Goal: Task Accomplishment & Management: Manage account settings

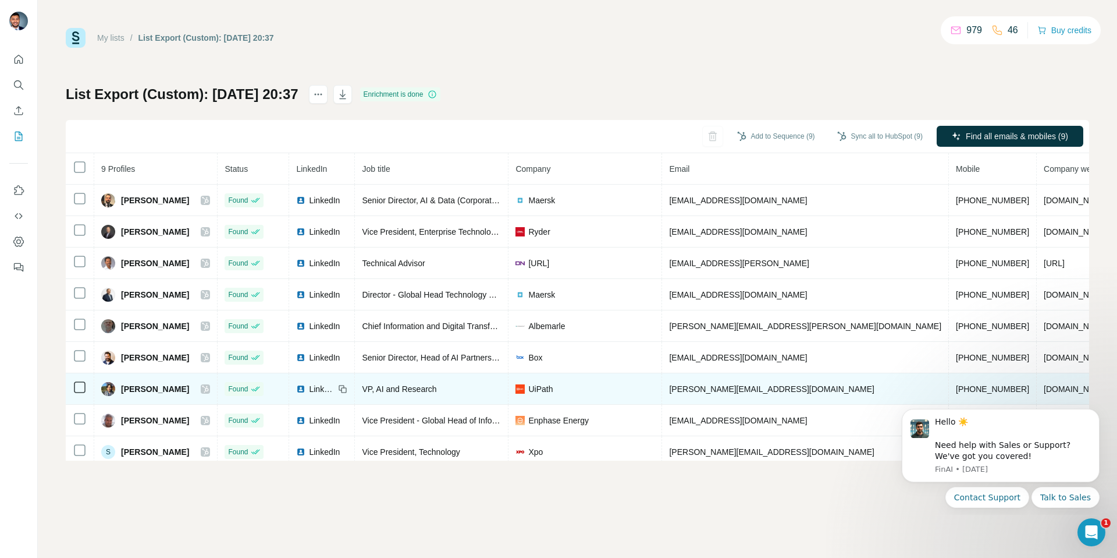
click at [209, 391] on icon at bounding box center [205, 388] width 7 height 9
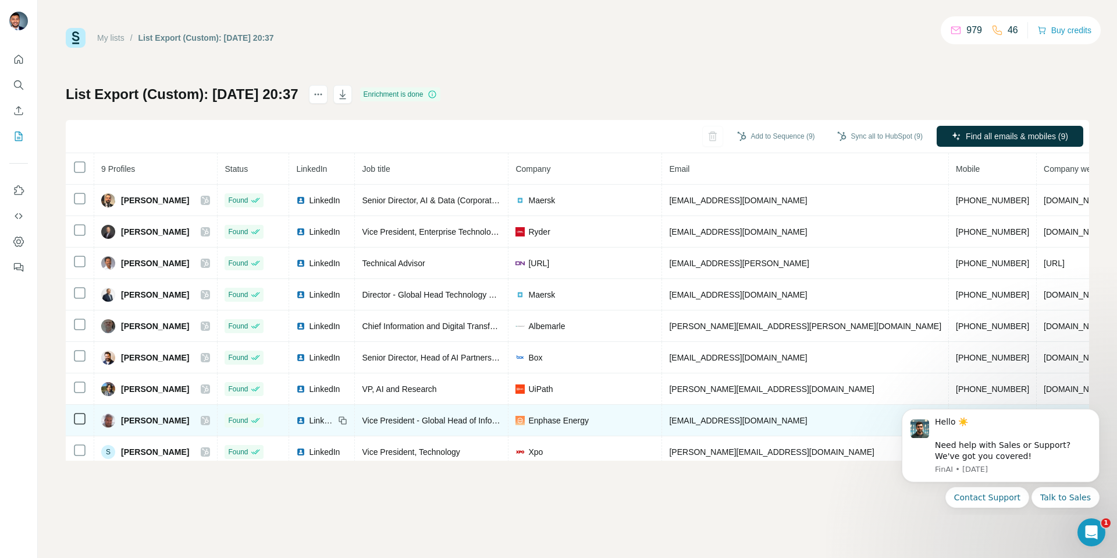
click at [209, 418] on icon at bounding box center [205, 420] width 7 height 9
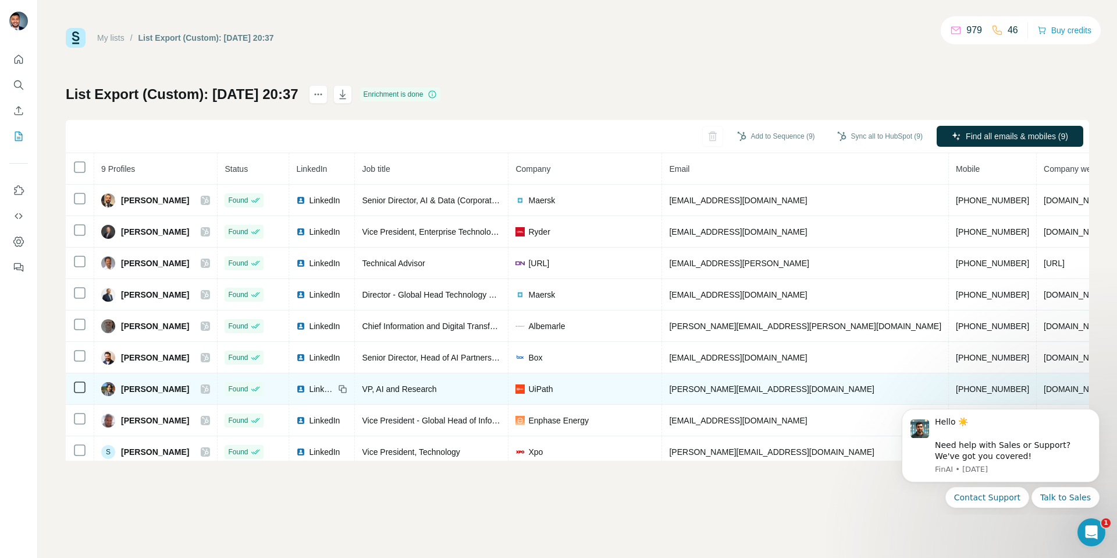
scroll to position [13, 0]
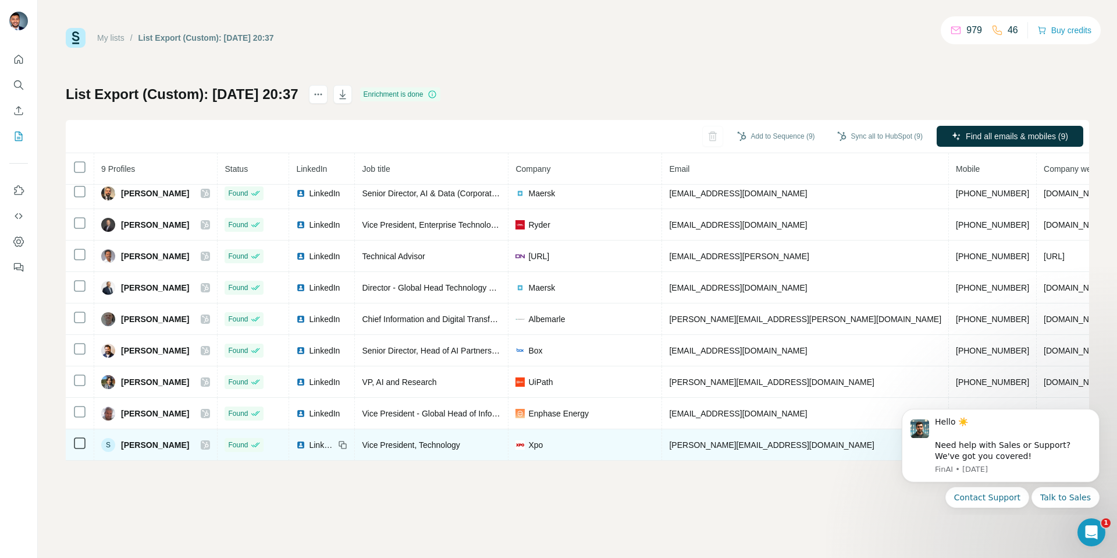
click at [209, 440] on icon at bounding box center [205, 444] width 7 height 9
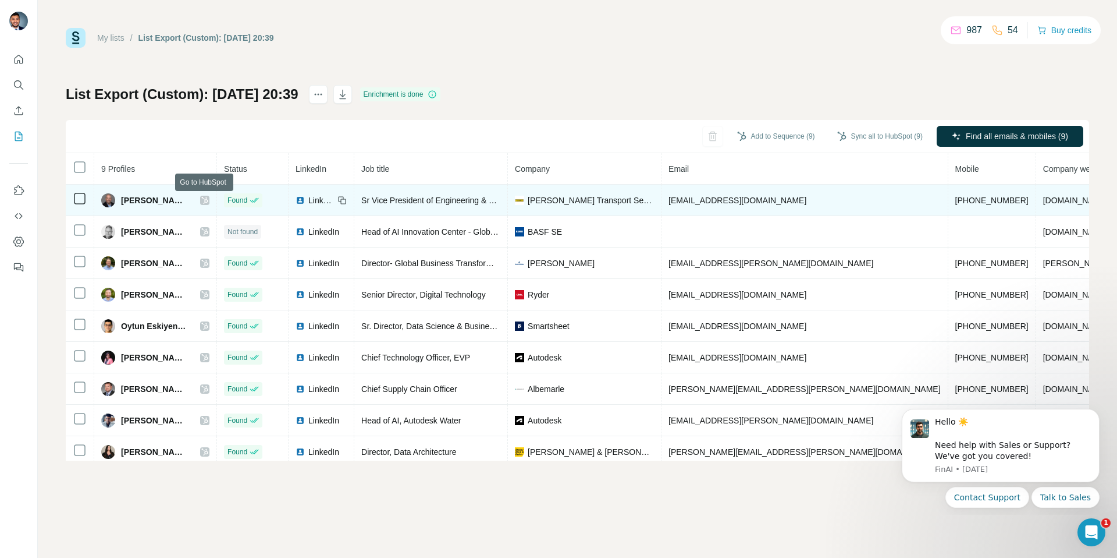
click at [205, 198] on icon at bounding box center [205, 200] width 6 height 7
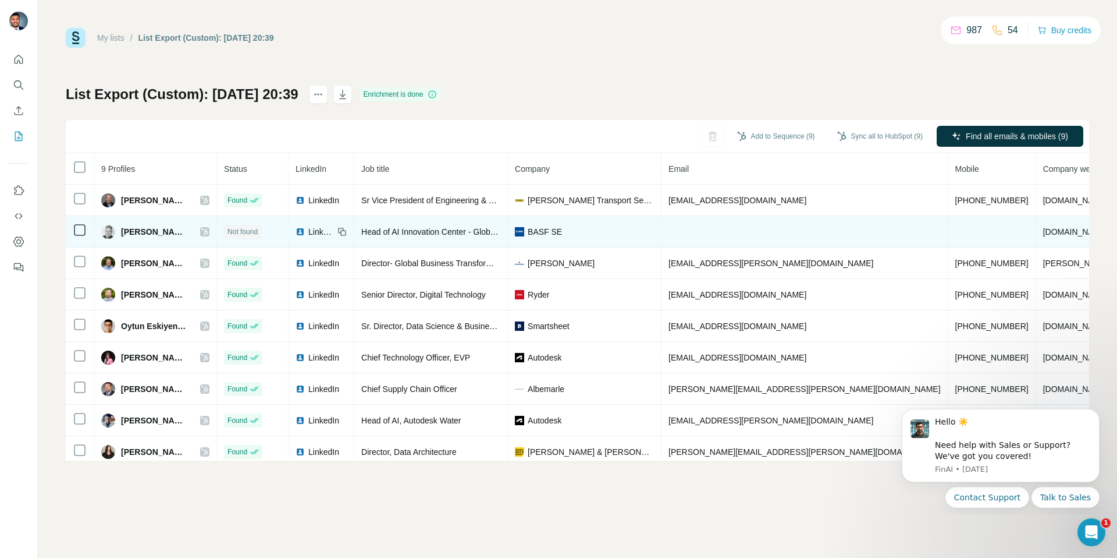
click at [207, 229] on icon at bounding box center [205, 231] width 6 height 7
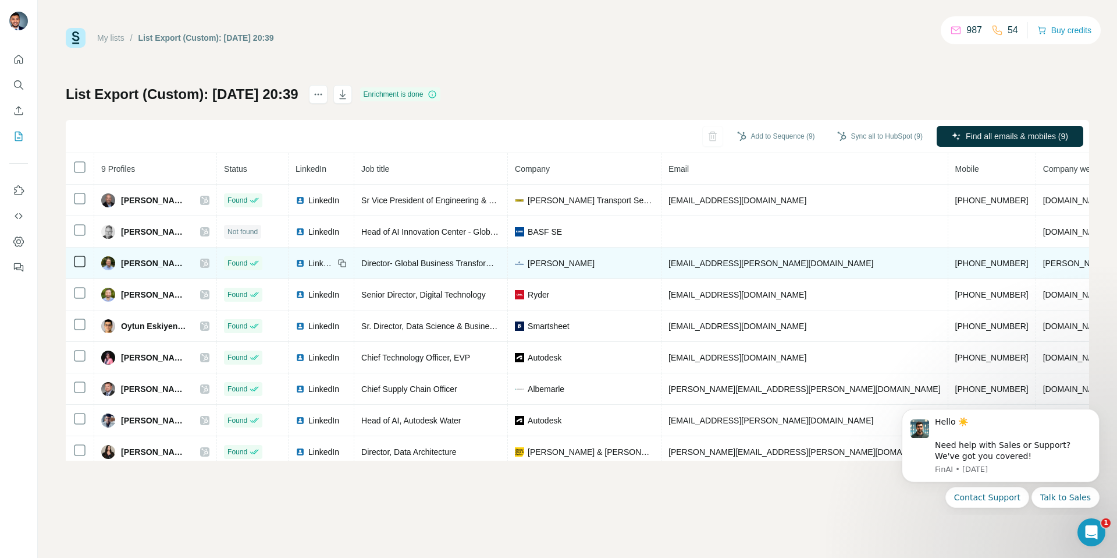
click at [208, 262] on icon at bounding box center [205, 263] width 6 height 7
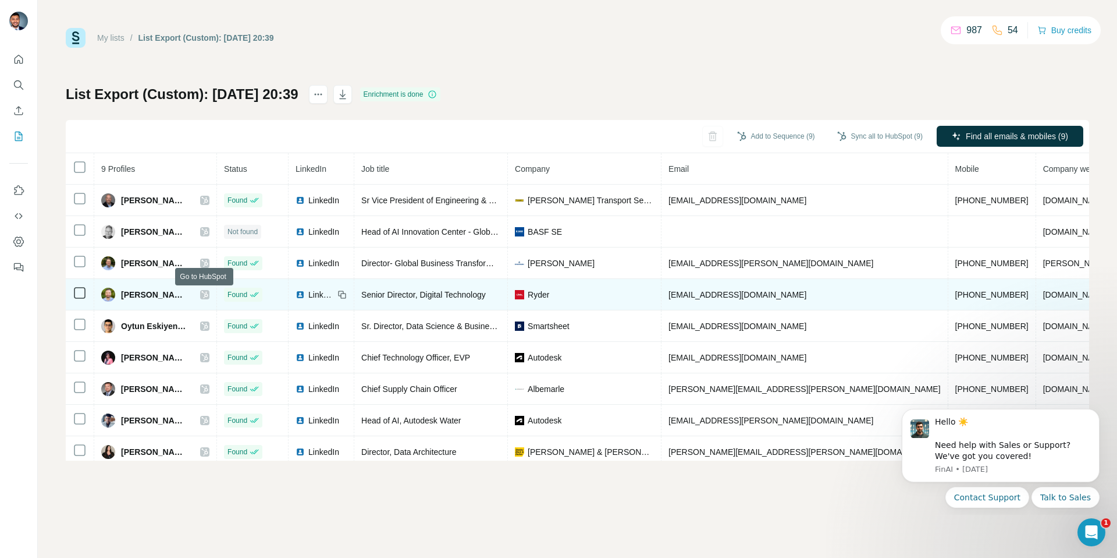
click at [207, 292] on icon at bounding box center [204, 294] width 7 height 9
click at [206, 292] on icon at bounding box center [204, 294] width 7 height 9
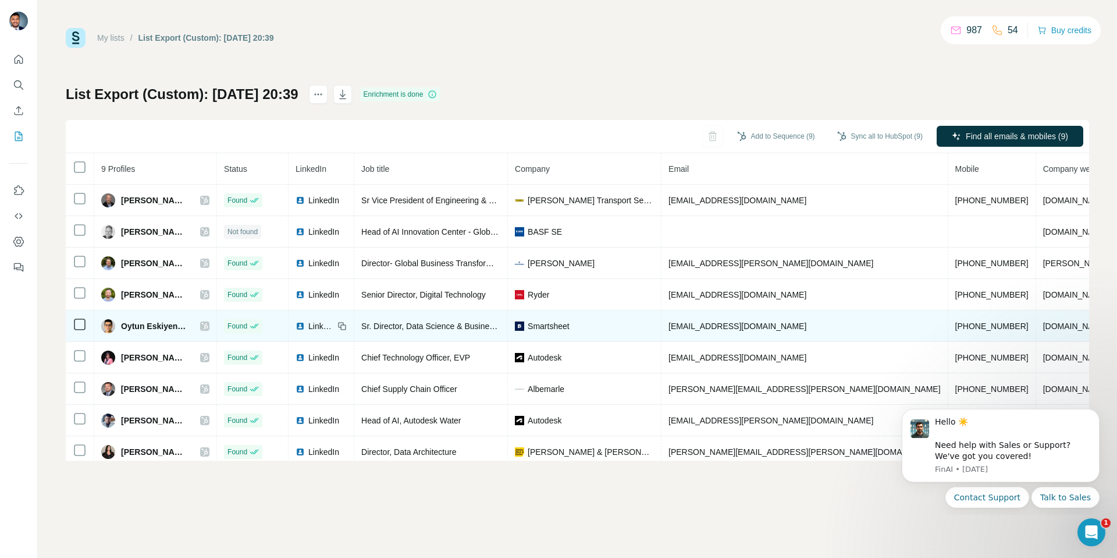
click at [209, 321] on div at bounding box center [204, 325] width 9 height 9
